Goal: Task Accomplishment & Management: Manage account settings

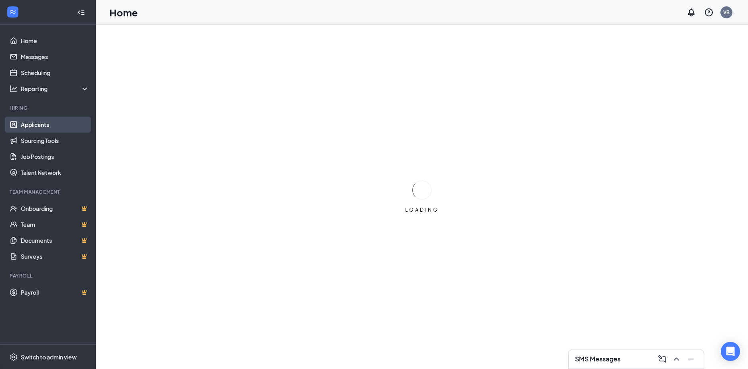
click at [23, 126] on link "Applicants" at bounding box center [55, 125] width 68 height 16
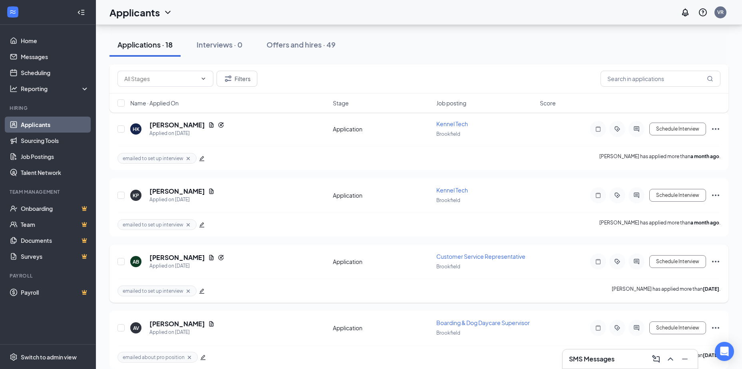
scroll to position [1016, 0]
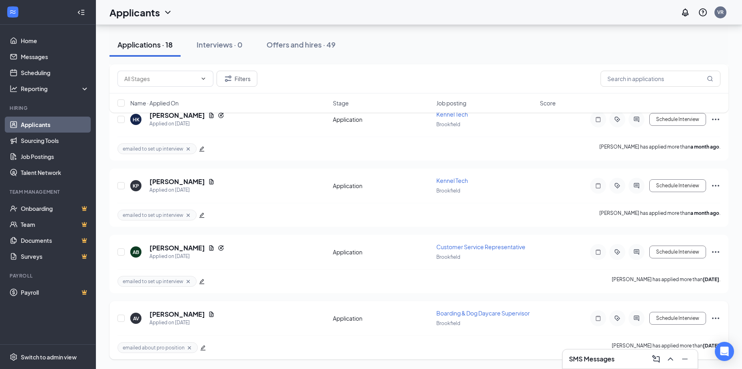
click at [522, 344] on div "emailed about pro position [PERSON_NAME] has applied more than [DATE] ." at bounding box center [419, 348] width 603 height 24
click at [718, 319] on icon "Ellipses" at bounding box center [716, 319] width 10 height 10
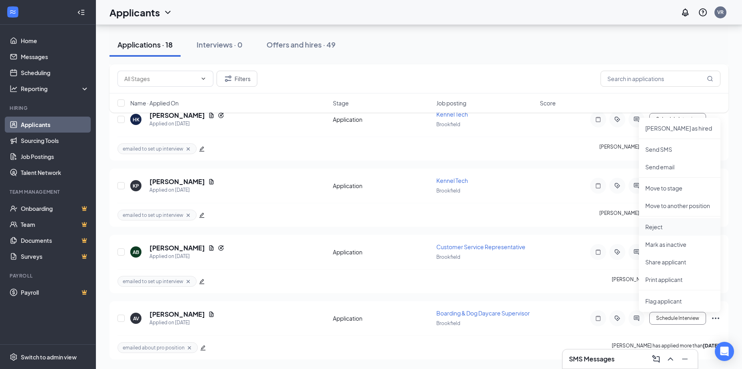
click at [665, 231] on p "Reject" at bounding box center [680, 227] width 69 height 8
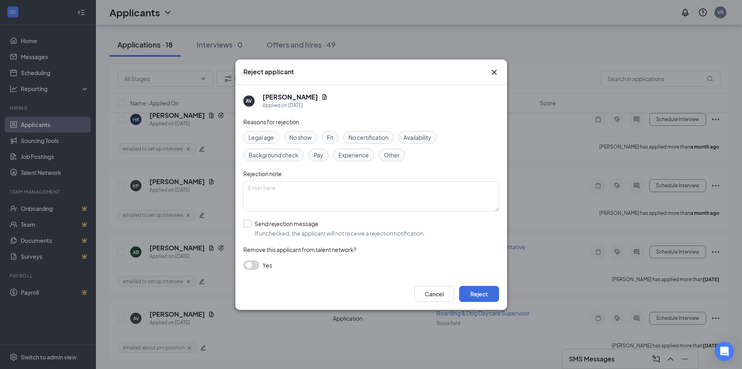
click at [246, 225] on input "Send rejection message If unchecked, the applicant will not receive a rejection…" at bounding box center [334, 229] width 182 height 18
checkbox input "true"
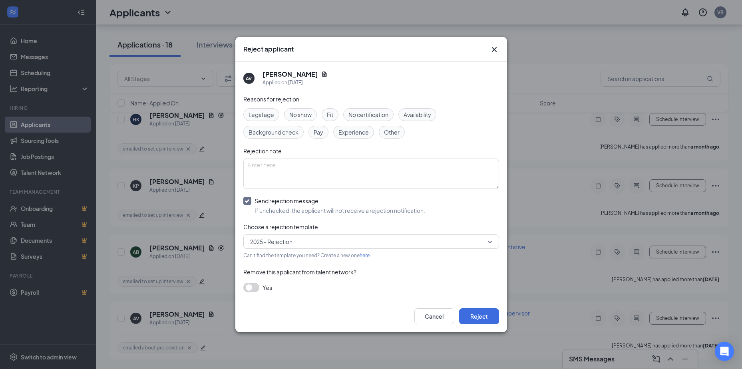
click at [289, 246] on span "2025 - Rejection" at bounding box center [271, 242] width 42 height 12
click at [292, 262] on span "2025 - Rejection" at bounding box center [271, 263] width 43 height 9
click at [435, 318] on button "Cancel" at bounding box center [435, 317] width 40 height 16
